Goal: Task Accomplishment & Management: Manage account settings

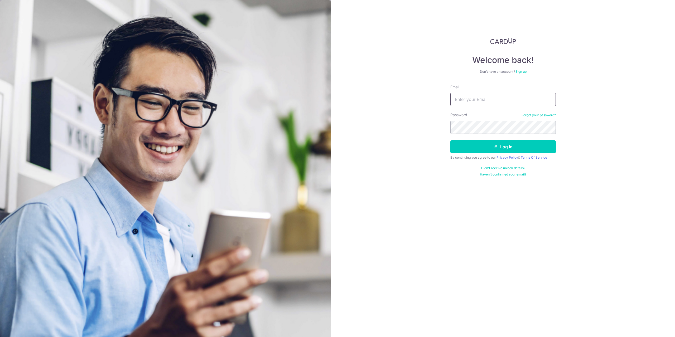
type input "[EMAIL_ADDRESS][DOMAIN_NAME]"
drag, startPoint x: 0, startPoint y: 0, endPoint x: 487, endPoint y: 147, distance: 508.7
click at [487, 147] on button "Log in" at bounding box center [502, 146] width 105 height 13
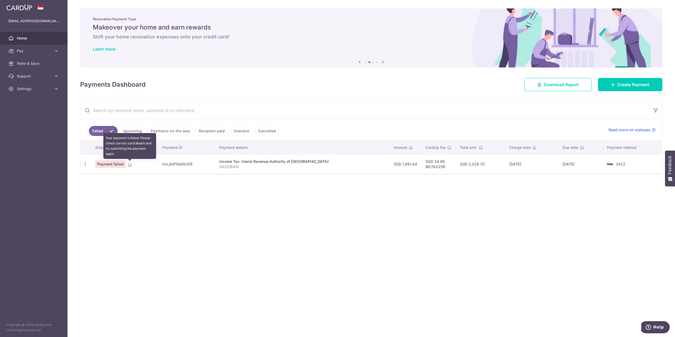
click at [131, 165] on icon at bounding box center [130, 165] width 4 height 4
click at [201, 167] on td "txn_8df15a0b355" at bounding box center [186, 163] width 57 height 19
drag, startPoint x: 294, startPoint y: 169, endPoint x: 300, endPoint y: 169, distance: 5.8
click at [297, 169] on td "Income Tax. Inland Revenue Authority of Singapore S9331843I" at bounding box center [302, 163] width 174 height 19
drag, startPoint x: 428, startPoint y: 169, endPoint x: 427, endPoint y: 167, distance: 3.1
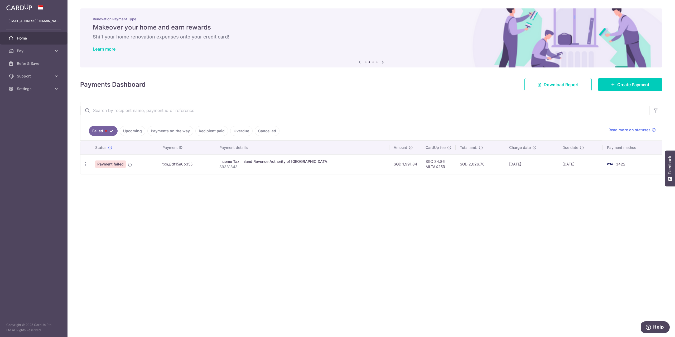
click at [429, 169] on td "SGD 34.86 MLTAX25R" at bounding box center [438, 163] width 34 height 19
click at [403, 167] on td "SGD 1,991.84" at bounding box center [405, 163] width 32 height 19
drag, startPoint x: 403, startPoint y: 167, endPoint x: 435, endPoint y: 183, distance: 35.5
click at [404, 167] on td "SGD 1,991.84" at bounding box center [405, 163] width 32 height 19
click at [458, 182] on div "× Pause Schedule Pause all future payments in this series Pause just this one p…" at bounding box center [370, 168] width 607 height 337
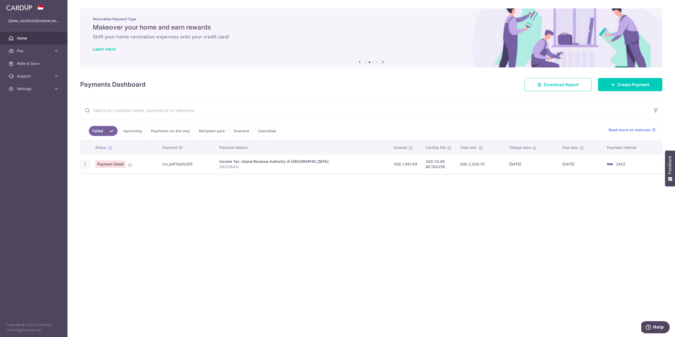
click at [87, 164] on icon "button" at bounding box center [86, 165] width 6 height 6
click at [111, 181] on span "Update payment" at bounding box center [113, 179] width 36 height 6
radio input "true"
type input "1,991.84"
type input "S9331843I"
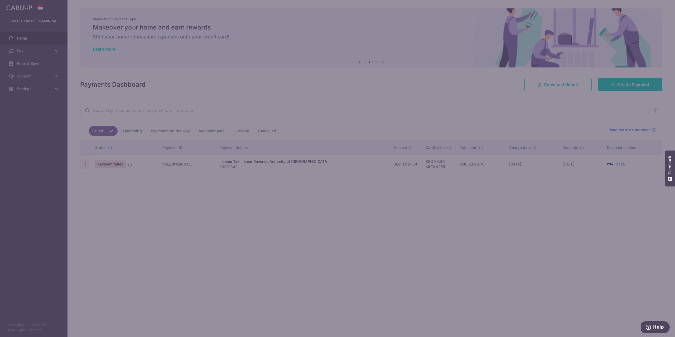
type input "MLTAX25R"
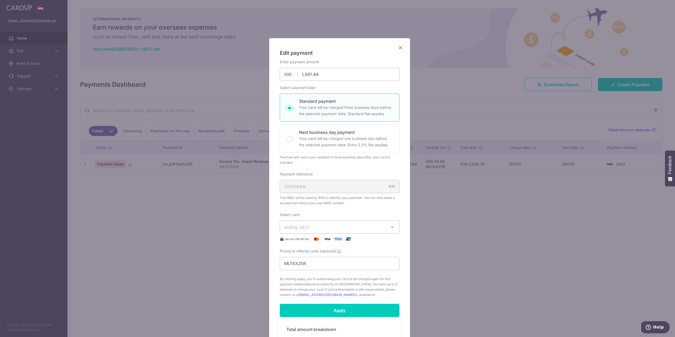
click at [323, 227] on span "ending 3422" at bounding box center [334, 227] width 101 height 6
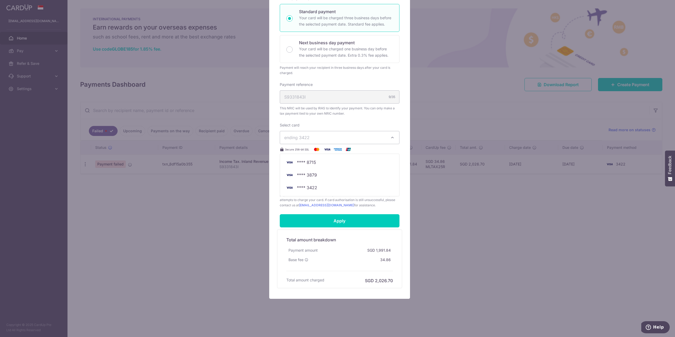
click at [343, 133] on button "ending 3422" at bounding box center [340, 137] width 120 height 13
click at [204, 221] on div "Edit payment By clicking apply, you will make changes to all payments to Inland…" at bounding box center [337, 168] width 675 height 337
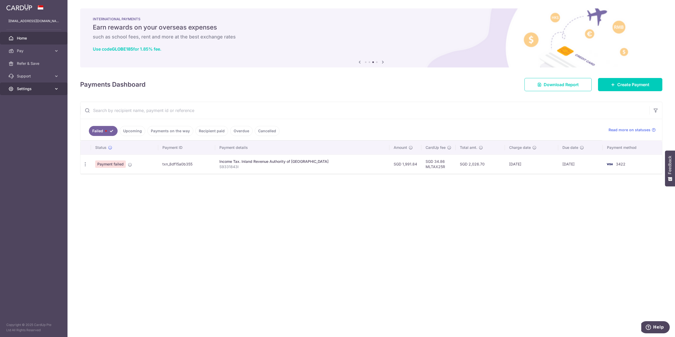
click at [31, 90] on span "Settings" at bounding box center [34, 88] width 35 height 5
click at [27, 103] on span "Account" at bounding box center [34, 101] width 35 height 5
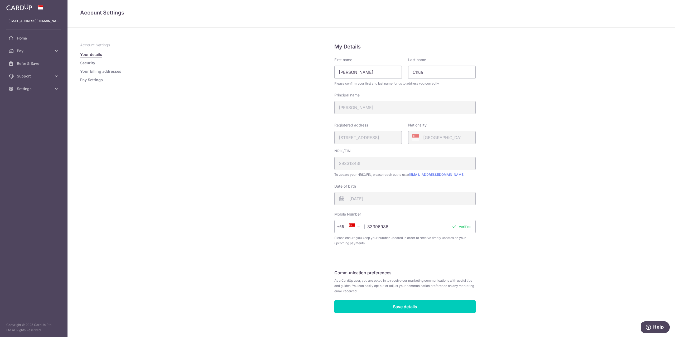
click at [94, 80] on link "Pay Settings" at bounding box center [91, 79] width 23 height 5
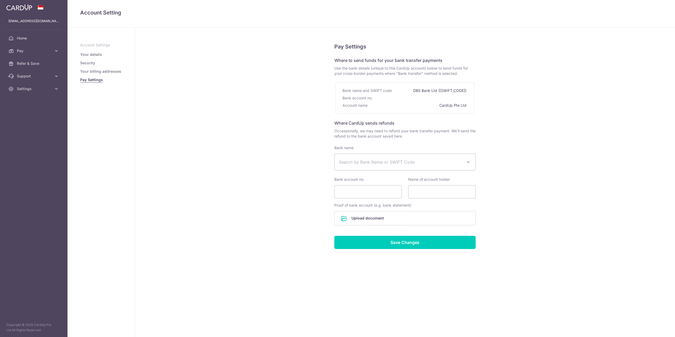
select select
click at [95, 54] on link "Your details" at bounding box center [91, 54] width 22 height 5
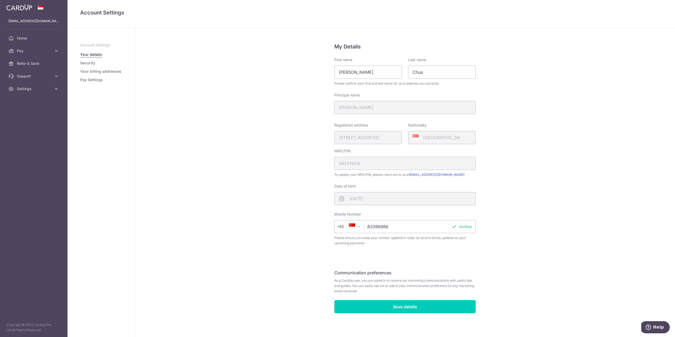
click at [91, 62] on link "Security" at bounding box center [87, 62] width 15 height 5
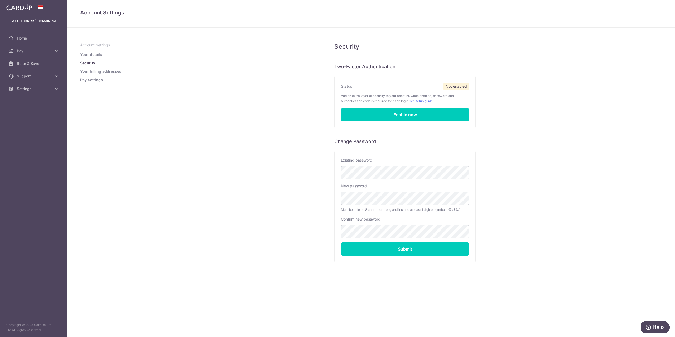
click at [111, 71] on link "Your billing addresses" at bounding box center [100, 71] width 41 height 5
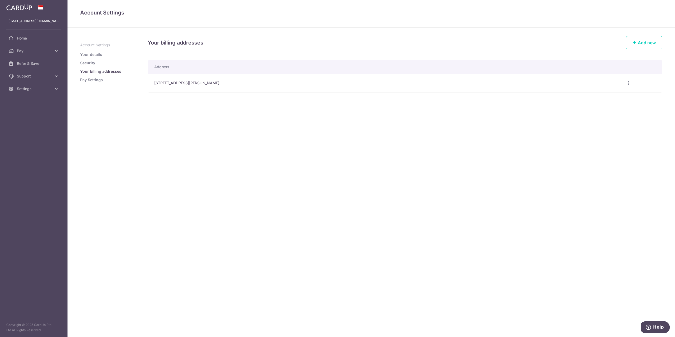
click at [97, 78] on link "Pay Settings" at bounding box center [91, 79] width 23 height 5
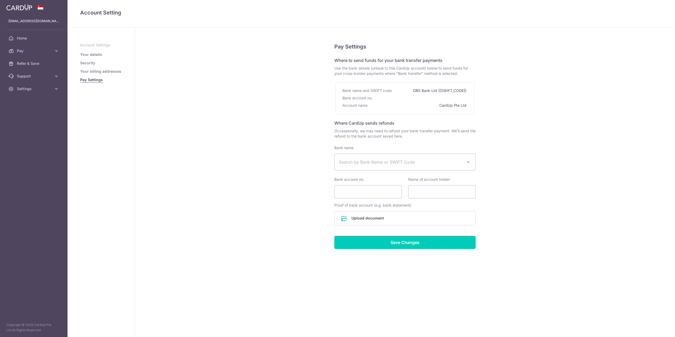
select select
click at [31, 87] on span "Settings" at bounding box center [34, 88] width 35 height 5
click at [48, 77] on span "Support" at bounding box center [34, 76] width 35 height 5
click at [50, 120] on span "Settings" at bounding box center [34, 120] width 35 height 5
click at [54, 54] on link "Pay" at bounding box center [33, 51] width 67 height 13
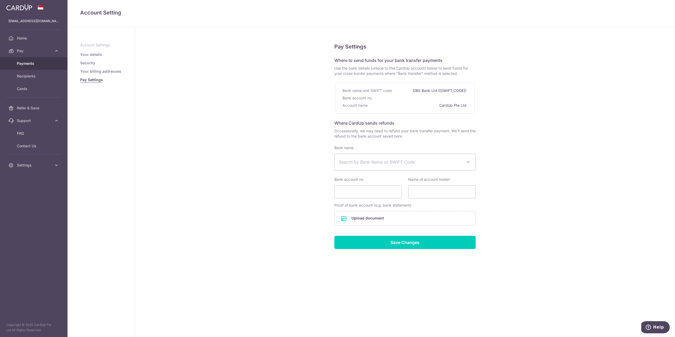
click at [39, 65] on span "Payments" at bounding box center [34, 63] width 35 height 5
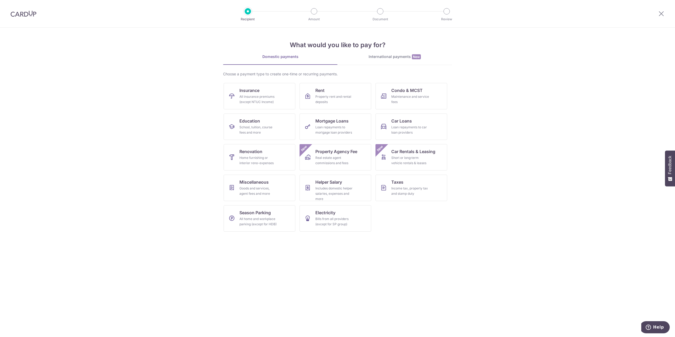
click at [20, 15] on img at bounding box center [24, 14] width 26 height 6
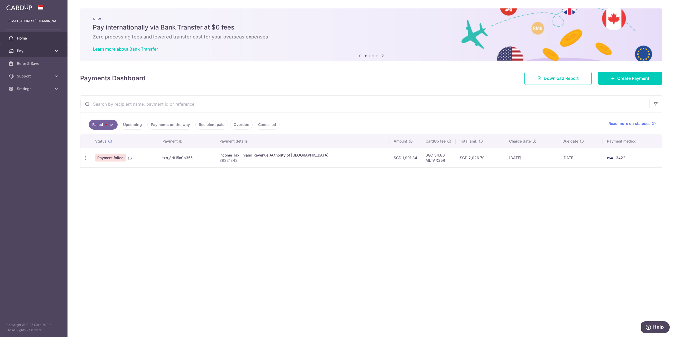
click at [44, 50] on span "Pay" at bounding box center [34, 50] width 35 height 5
click at [27, 86] on span "Cards" at bounding box center [34, 88] width 35 height 5
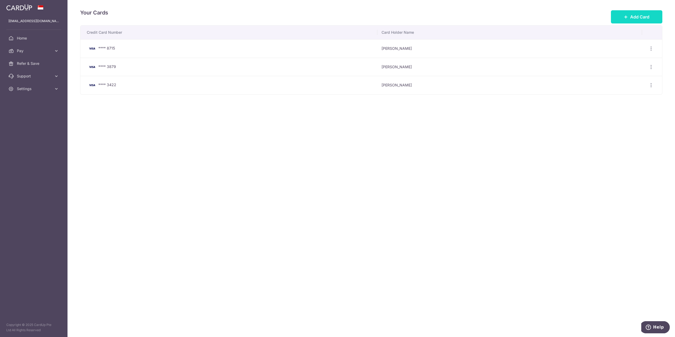
click at [645, 16] on span "Add Card" at bounding box center [639, 17] width 19 height 6
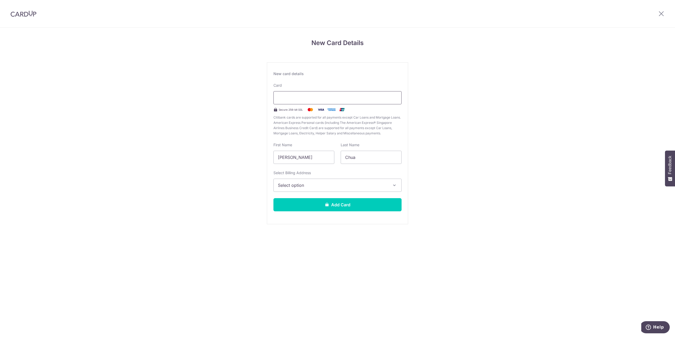
click at [310, 93] on div at bounding box center [337, 97] width 128 height 13
click at [154, 118] on div "New Card Details New card details Card Secure 256-bit SSL Citibank cards are su…" at bounding box center [337, 138] width 675 height 221
click at [306, 161] on input "[PERSON_NAME]" at bounding box center [303, 157] width 61 height 13
click at [306, 186] on span "Select option" at bounding box center [333, 185] width 110 height 6
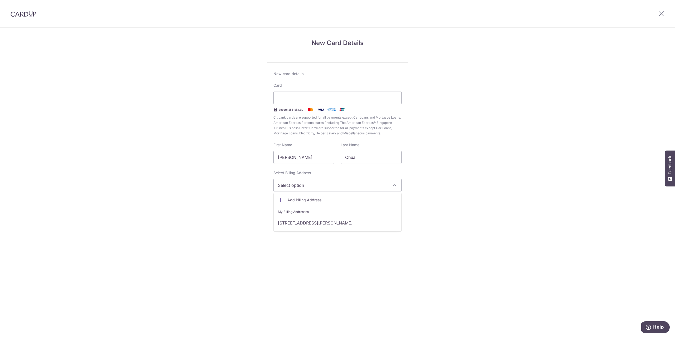
click at [210, 193] on div "New Card Details New card details Card Secure 256-bit SSL Citibank cards are su…" at bounding box center [337, 138] width 675 height 221
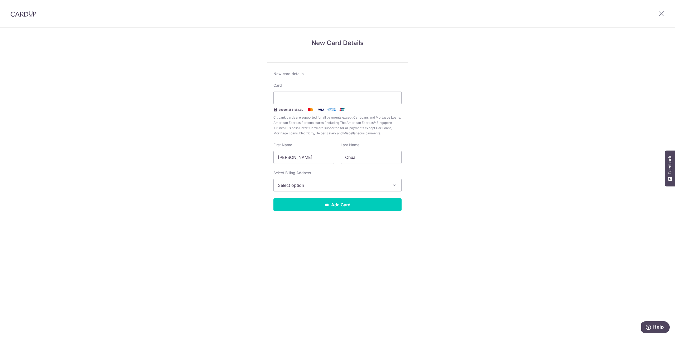
click at [311, 186] on span "Select option" at bounding box center [333, 185] width 110 height 6
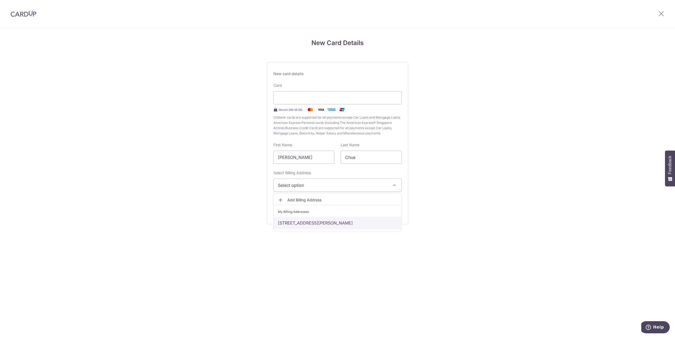
click at [302, 221] on link "55 Yuk Tong Avenue, Singapore, Singapore-596356" at bounding box center [338, 223] width 128 height 13
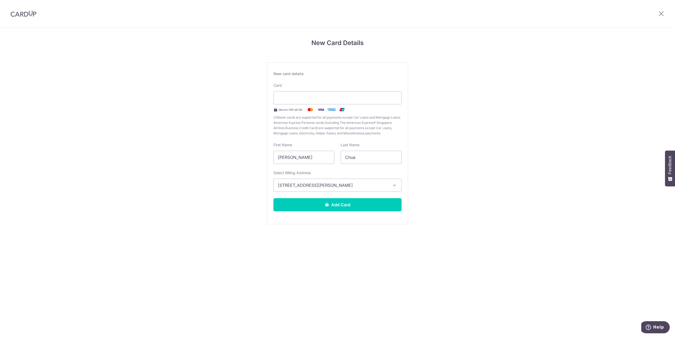
click at [214, 206] on div "New Card Details New card details Card Secure 256-bit SSL Citibank cards are su…" at bounding box center [337, 138] width 675 height 221
click at [342, 202] on button "Add Card" at bounding box center [337, 204] width 128 height 13
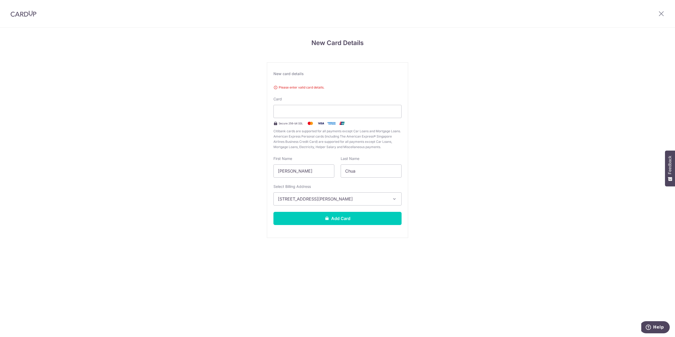
click at [340, 120] on img at bounding box center [342, 123] width 11 height 6
click at [183, 117] on div "New Card Details New card details Your card’s expiration year is in the past. C…" at bounding box center [337, 145] width 675 height 235
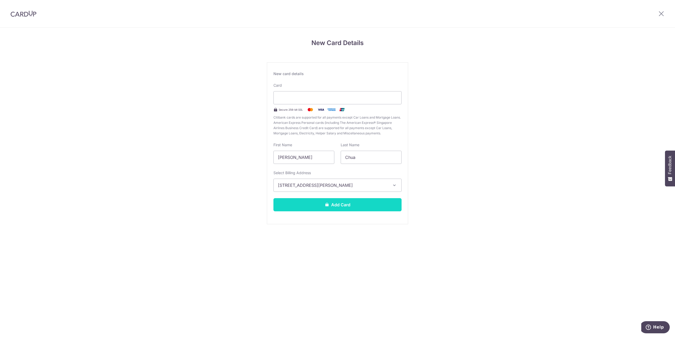
click at [351, 204] on button "Add Card" at bounding box center [337, 204] width 128 height 13
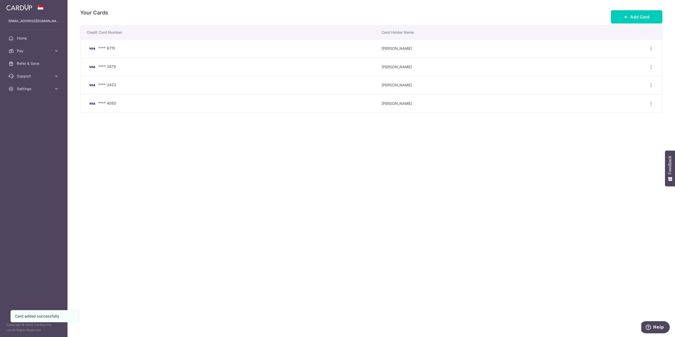
drag, startPoint x: 0, startPoint y: 0, endPoint x: 497, endPoint y: 215, distance: 541.8
click at [498, 215] on div "Your Cards Add Card Credit Card Number Card Holder Name **** 8715 [PERSON_NAME]…" at bounding box center [370, 168] width 607 height 337
click at [41, 52] on span "Pay" at bounding box center [34, 50] width 35 height 5
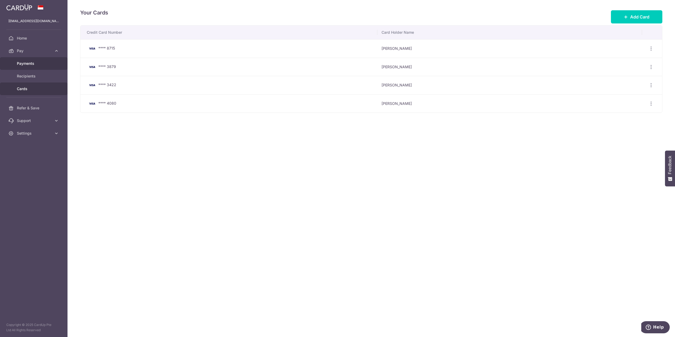
click at [46, 65] on span "Payments" at bounding box center [34, 63] width 35 height 5
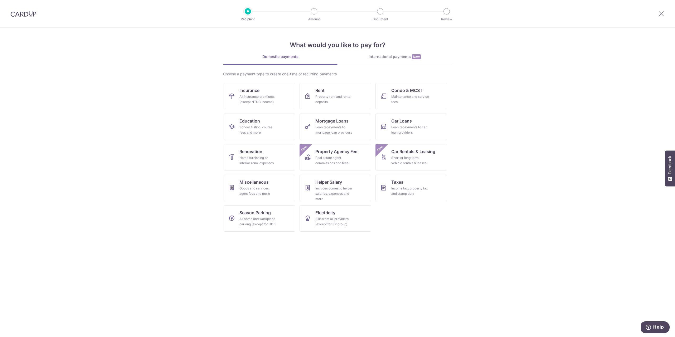
click at [28, 18] on div at bounding box center [23, 13] width 47 height 27
click at [27, 13] on img at bounding box center [24, 14] width 26 height 6
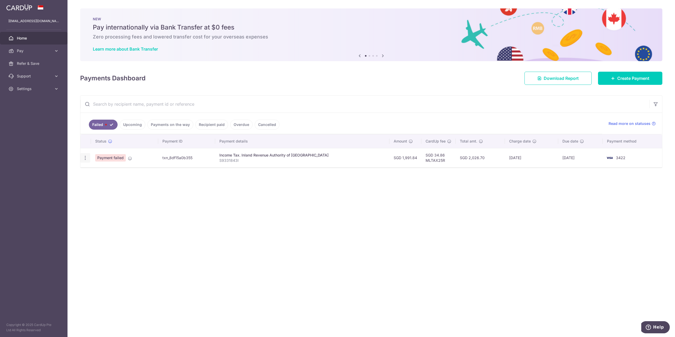
click at [85, 158] on icon "button" at bounding box center [86, 158] width 6 height 6
click at [105, 173] on span "Update payment" at bounding box center [113, 172] width 36 height 6
radio input "true"
type input "1,991.84"
type input "S9331843I"
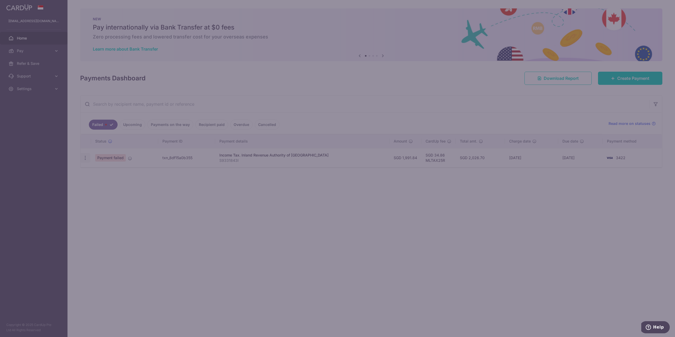
type input "MLTAX25R"
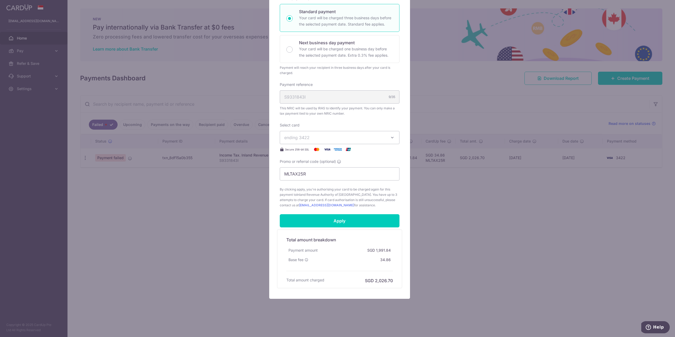
scroll to position [11, 0]
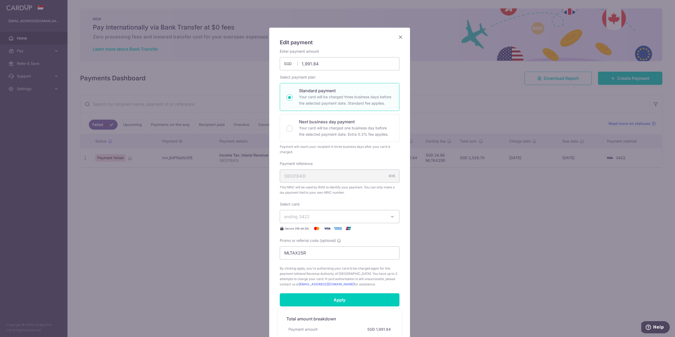
click at [328, 218] on span "ending 3422" at bounding box center [334, 217] width 101 height 6
click at [314, 282] on span "**** 4080" at bounding box center [307, 279] width 20 height 6
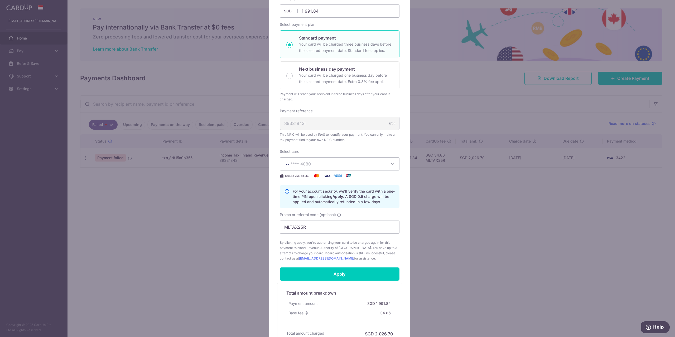
scroll to position [116, 0]
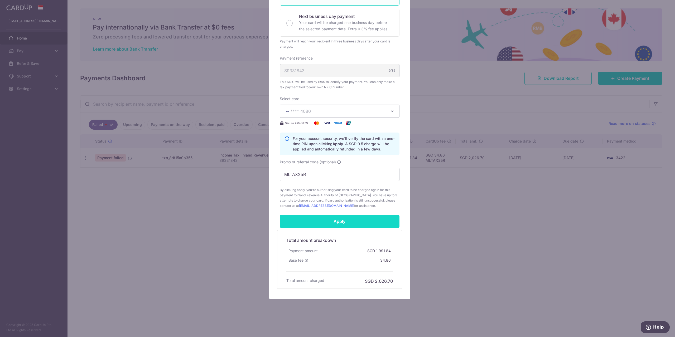
click at [350, 221] on input "Apply" at bounding box center [340, 221] width 120 height 13
click at [336, 221] on input "Apply" at bounding box center [340, 221] width 120 height 13
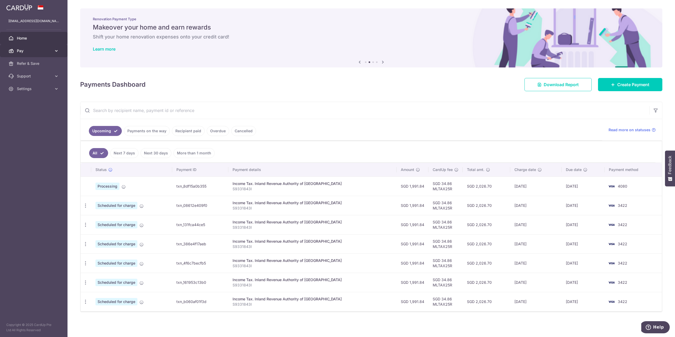
click at [39, 54] on link "Pay" at bounding box center [33, 51] width 67 height 13
click at [27, 88] on span "Cards" at bounding box center [34, 88] width 35 height 5
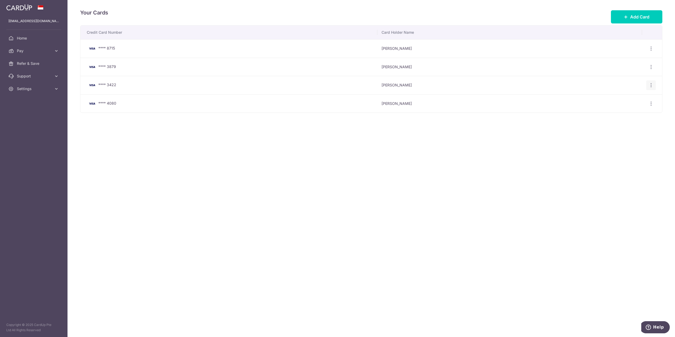
click at [652, 87] on icon "button" at bounding box center [651, 86] width 6 height 6
click at [627, 114] on span "Delete" at bounding box center [633, 112] width 36 height 6
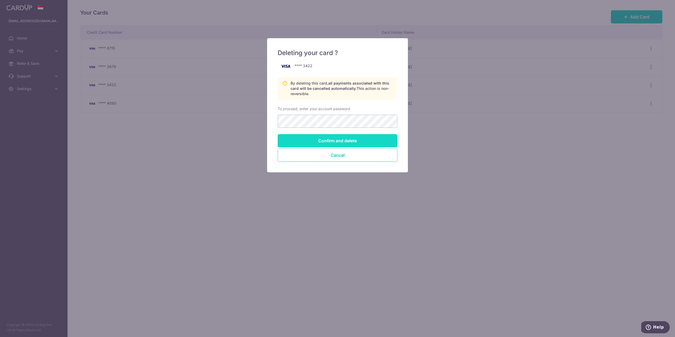
click at [338, 138] on input "Confirm and delete" at bounding box center [338, 140] width 120 height 13
